Goal: Navigation & Orientation: Find specific page/section

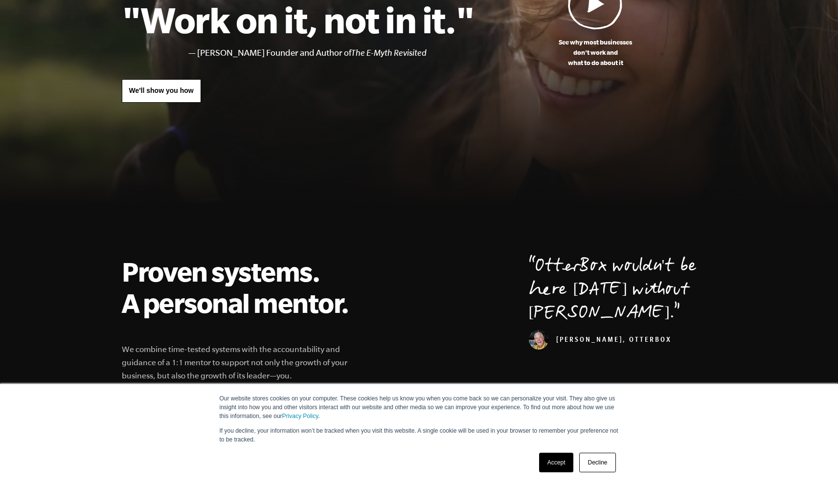
scroll to position [147, 0]
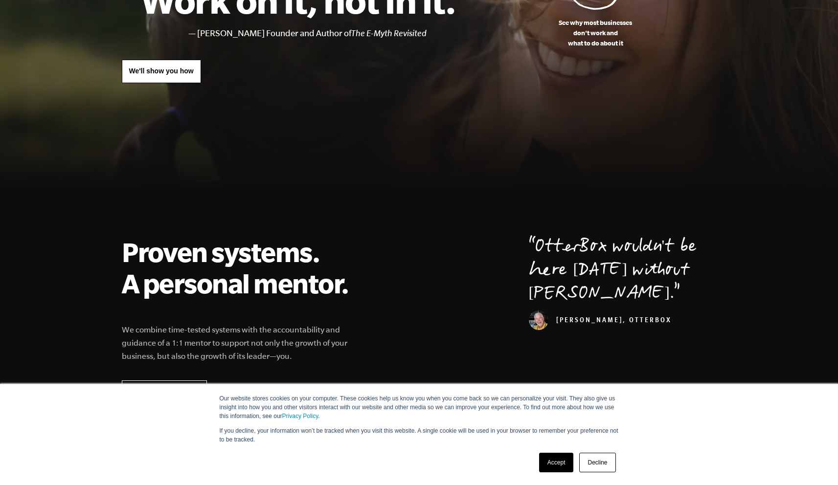
click at [548, 459] on link "Accept" at bounding box center [556, 463] width 35 height 20
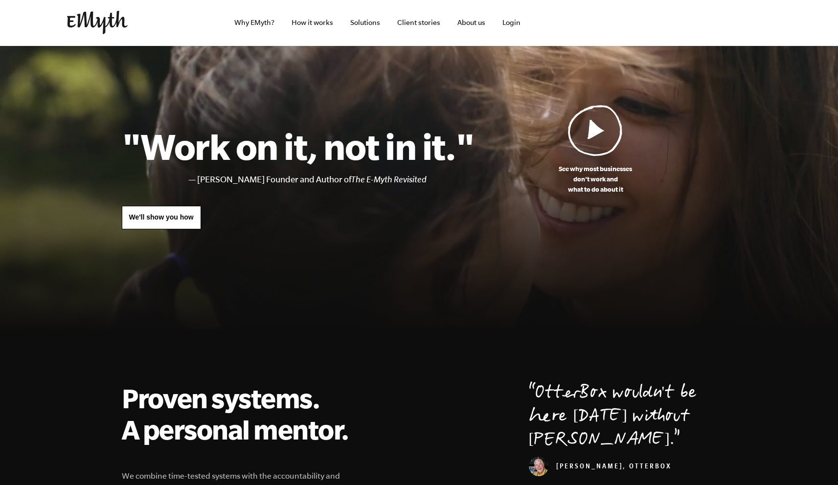
scroll to position [0, 0]
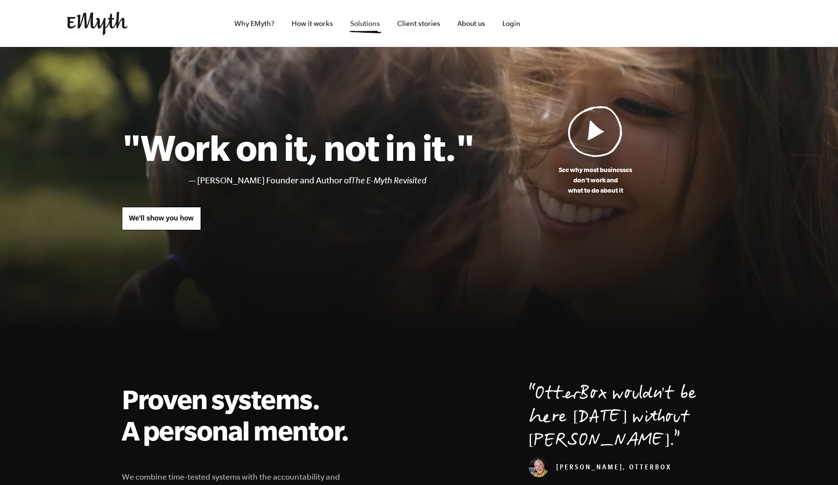
click at [356, 25] on link "Solutions" at bounding box center [364, 23] width 45 height 47
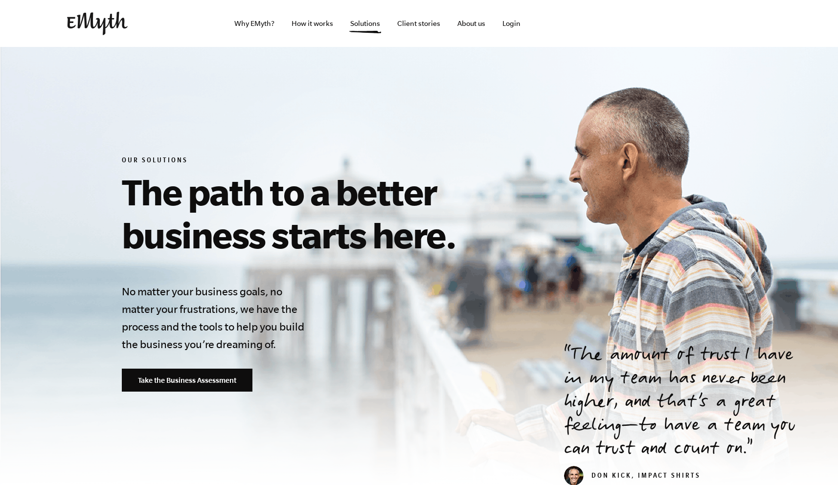
scroll to position [2, 0]
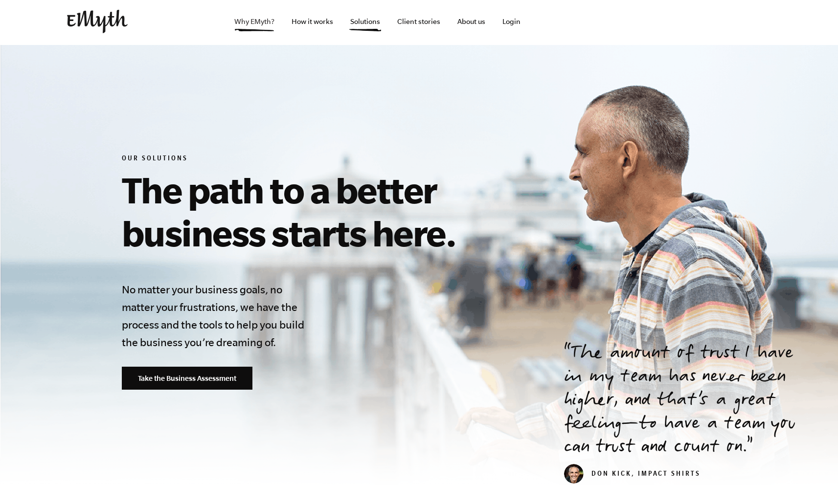
click at [260, 27] on link "Why EMyth?" at bounding box center [254, 21] width 56 height 47
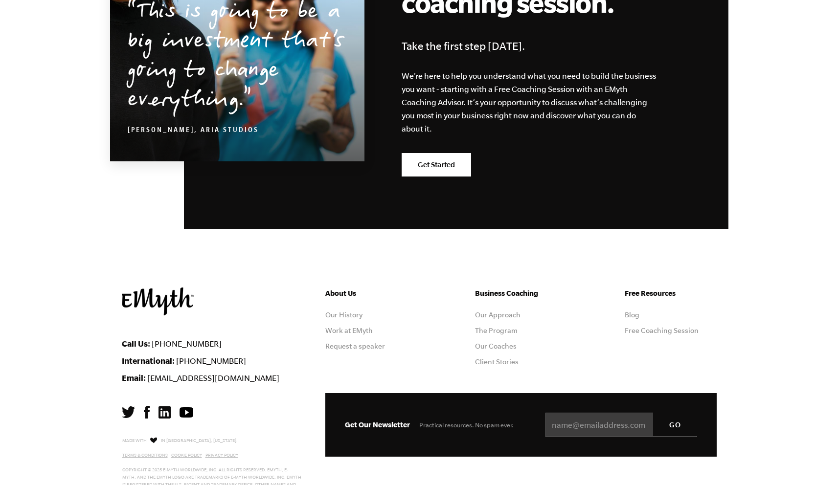
scroll to position [3036, 0]
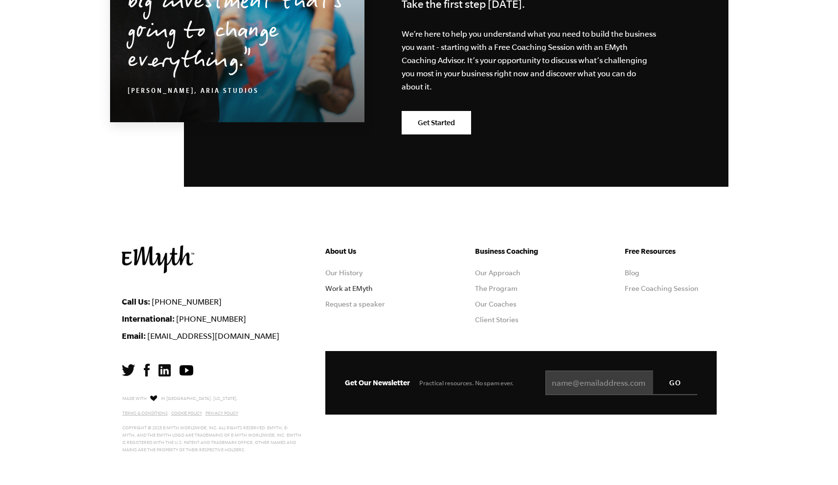
click at [350, 289] on link "Work at EMyth" at bounding box center [348, 289] width 47 height 8
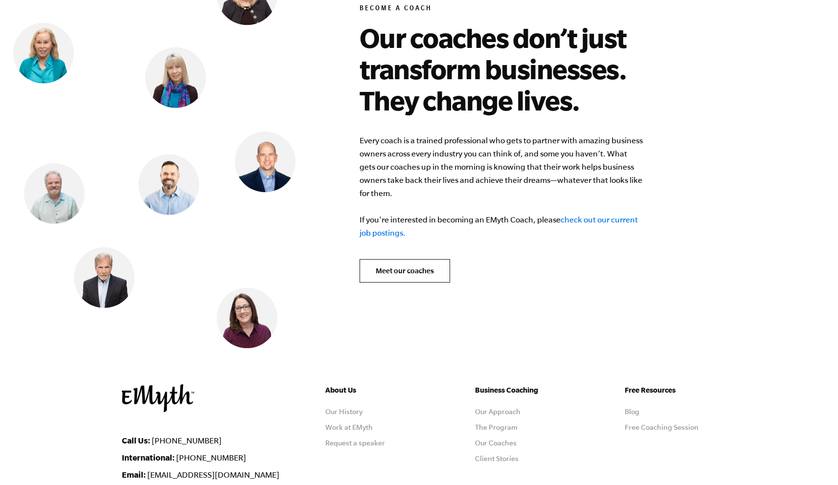
scroll to position [3977, 0]
